Goal: Task Accomplishment & Management: Manage account settings

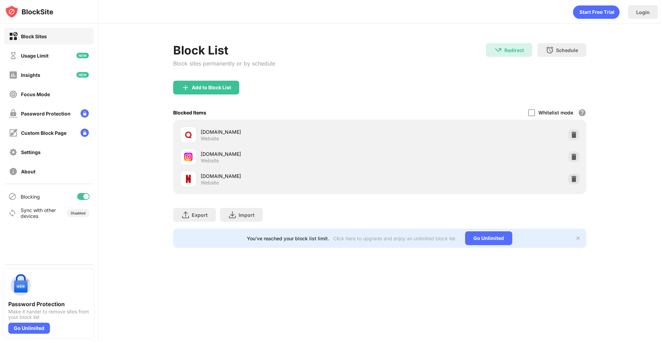
click at [408, 70] on div "Block List Block sites permanently or by schedule Redirect Redirect to [DOMAIN_…" at bounding box center [379, 62] width 413 height 38
drag, startPoint x: 240, startPoint y: 85, endPoint x: 230, endPoint y: 88, distance: 9.6
click at [239, 85] on div "Add to Block List" at bounding box center [379, 93] width 413 height 25
click at [224, 90] on div "Add to Block List" at bounding box center [211, 88] width 39 height 6
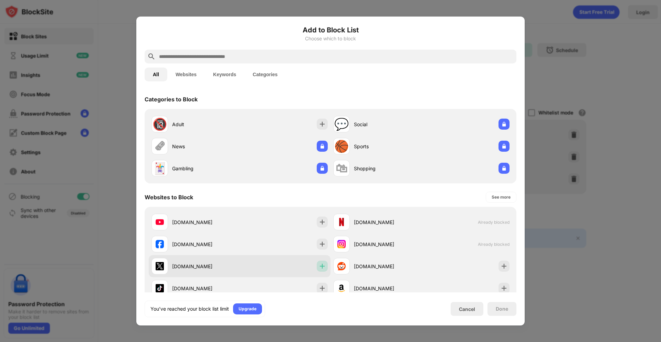
click at [317, 271] on div at bounding box center [322, 265] width 11 height 11
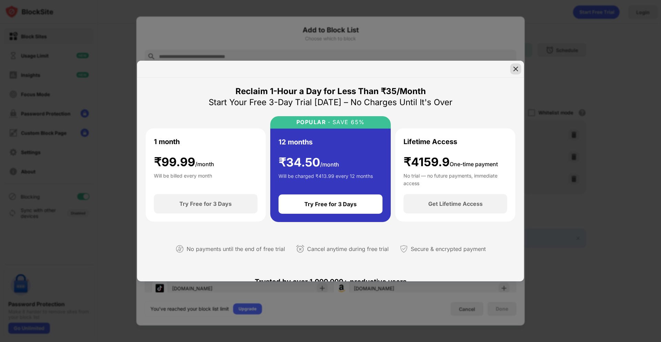
click at [520, 64] on div at bounding box center [515, 68] width 11 height 11
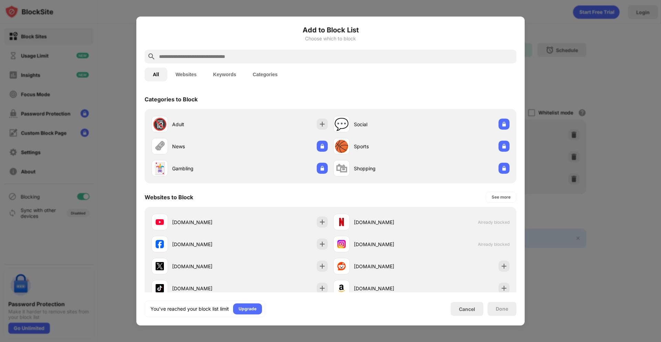
click at [557, 65] on div at bounding box center [330, 171] width 661 height 342
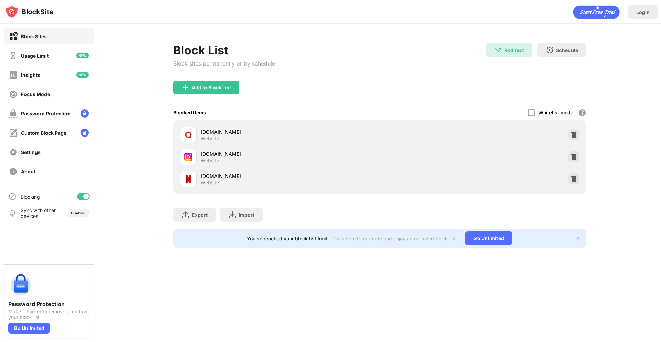
click at [329, 72] on div "Block List Block sites permanently or by schedule Redirect Redirect to [DOMAIN_…" at bounding box center [379, 62] width 413 height 38
click at [581, 176] on div "[DOMAIN_NAME] Website" at bounding box center [379, 179] width 405 height 22
click at [578, 177] on div at bounding box center [574, 178] width 11 height 11
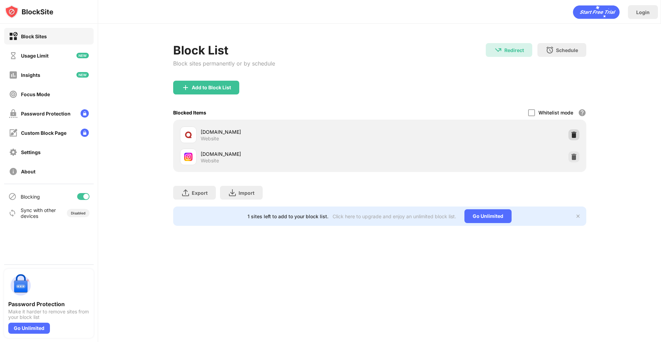
click at [572, 135] on img at bounding box center [574, 134] width 7 height 7
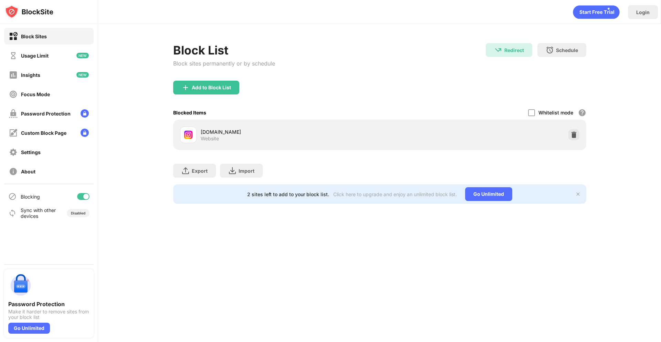
click at [571, 136] on img at bounding box center [574, 134] width 7 height 7
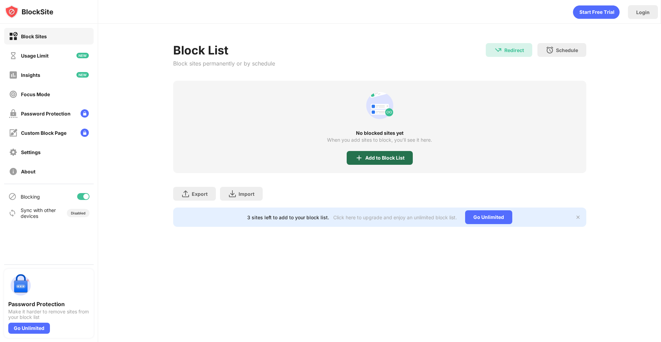
click at [368, 155] on div "Add to Block List" at bounding box center [384, 158] width 39 height 6
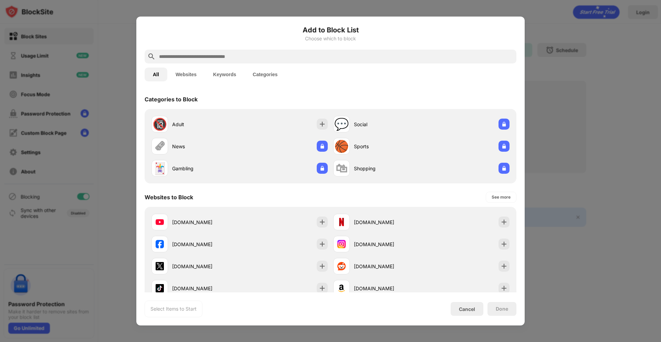
click at [282, 60] on input "text" at bounding box center [335, 56] width 355 height 8
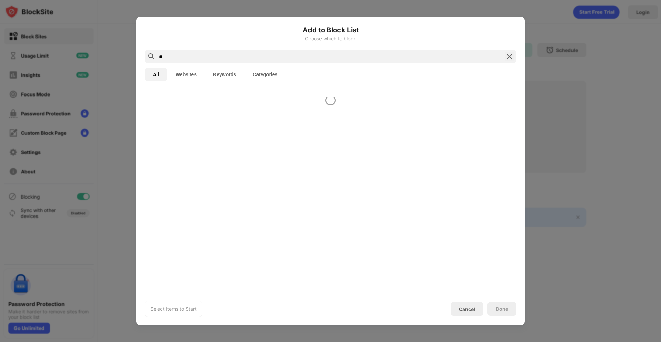
type input "*"
type input "*********"
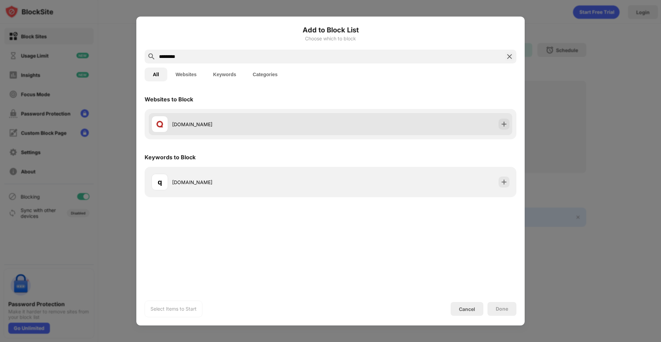
click at [276, 135] on div "[DOMAIN_NAME]" at bounding box center [331, 124] width 372 height 30
click at [284, 127] on div "[DOMAIN_NAME]" at bounding box center [251, 124] width 158 height 7
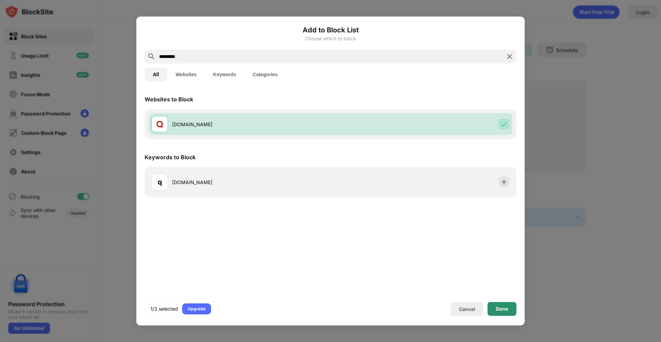
click at [503, 312] on div "Done" at bounding box center [502, 309] width 29 height 14
